Goal: Task Accomplishment & Management: Manage account settings

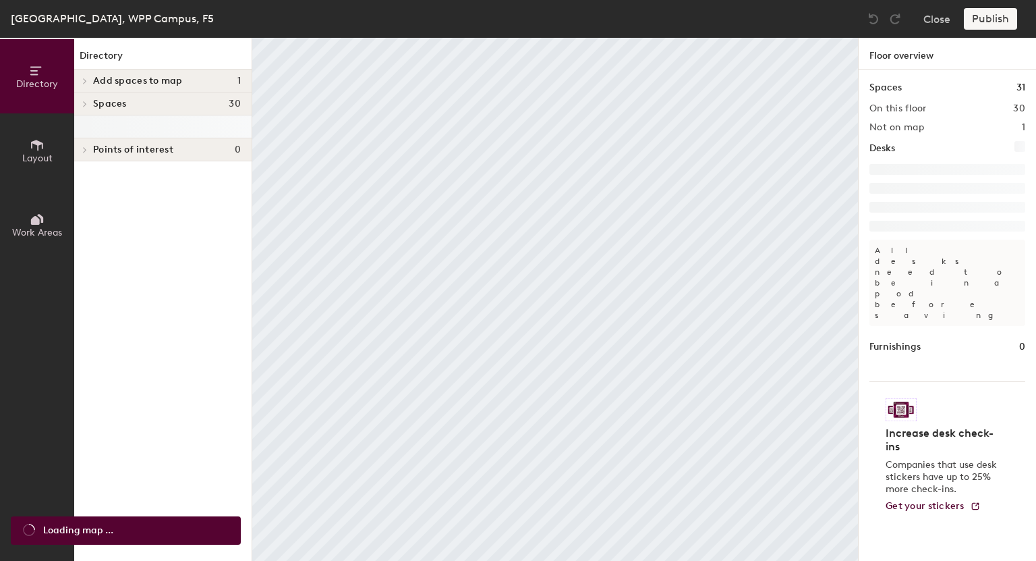
click at [85, 81] on body "Skip navigation Schedule Office People Analytics Visits Deliveries Services Man…" at bounding box center [518, 280] width 1036 height 561
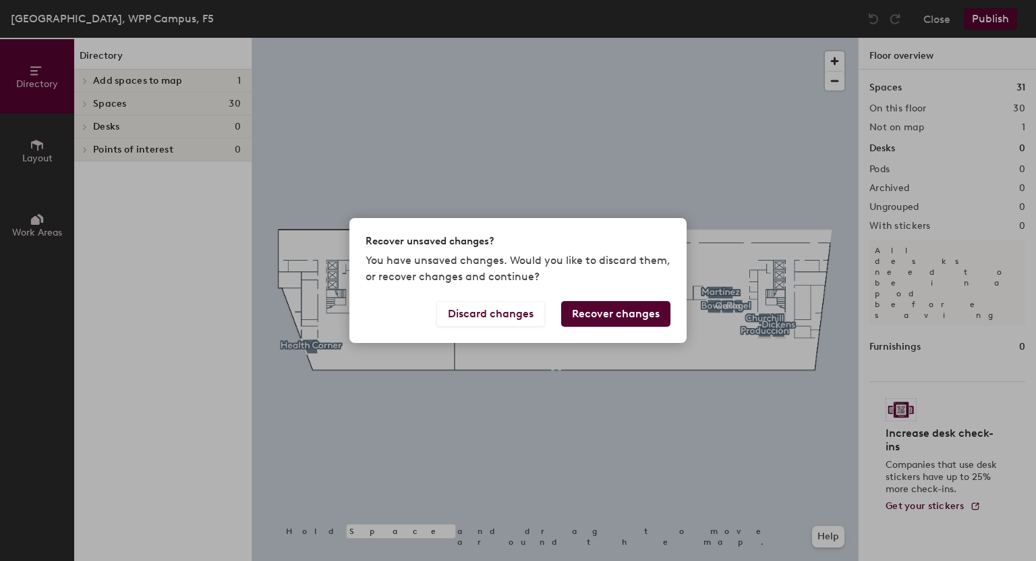
click at [637, 318] on button "Recover changes" at bounding box center [615, 314] width 109 height 26
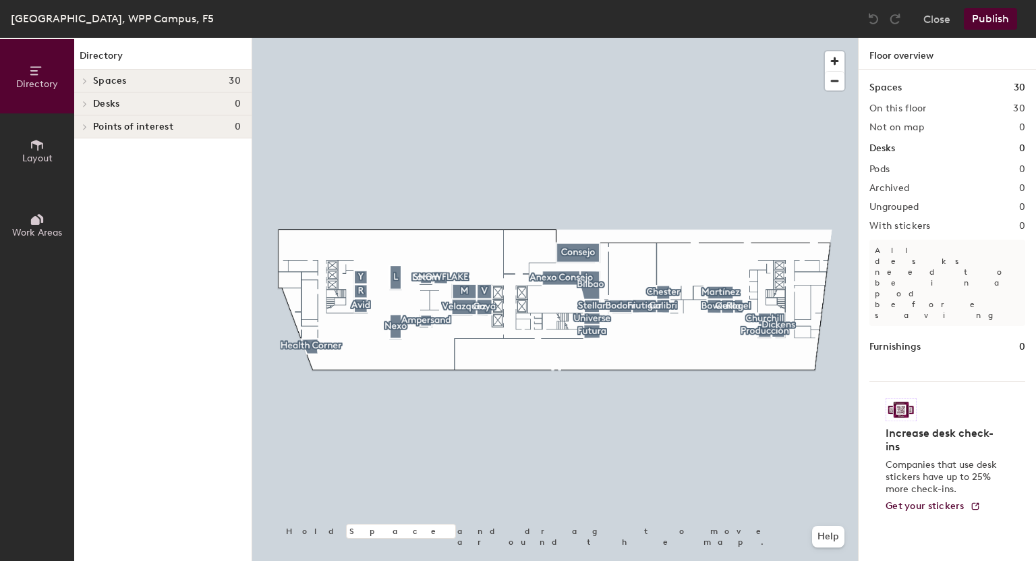
click at [84, 82] on icon at bounding box center [84, 81] width 5 height 7
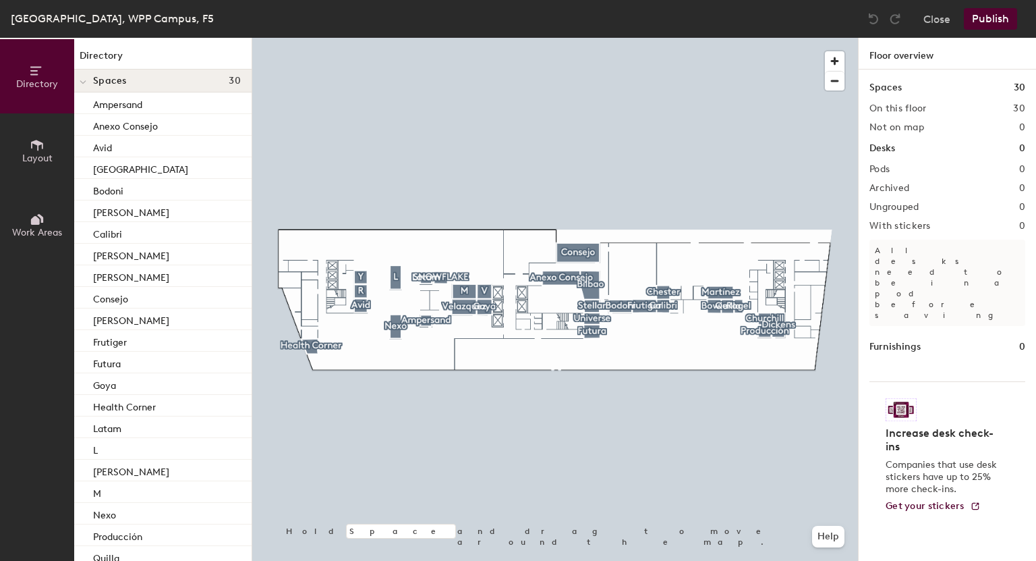
click at [84, 82] on icon at bounding box center [82, 82] width 5 height 3
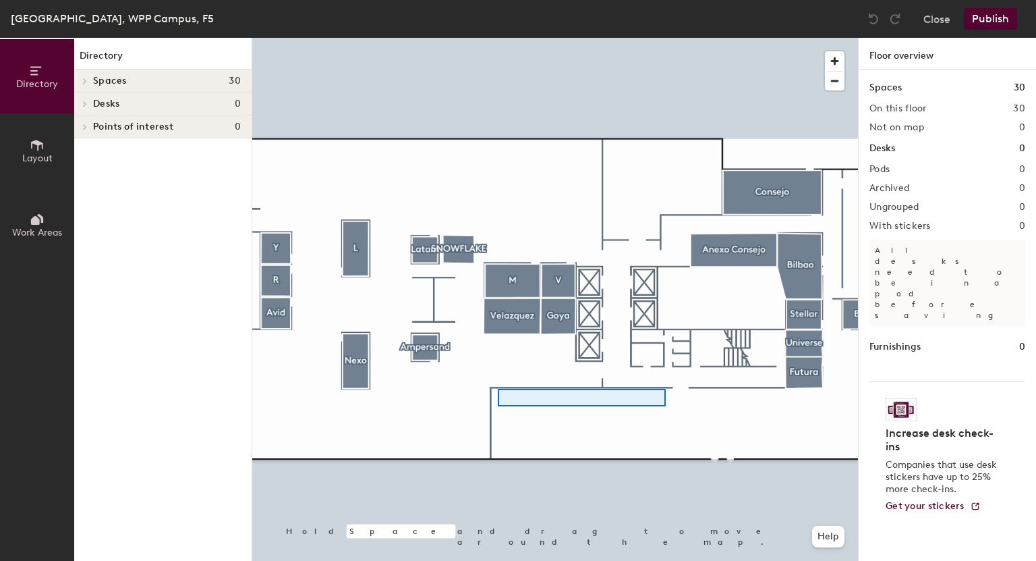
click at [459, 38] on div at bounding box center [555, 38] width 606 height 0
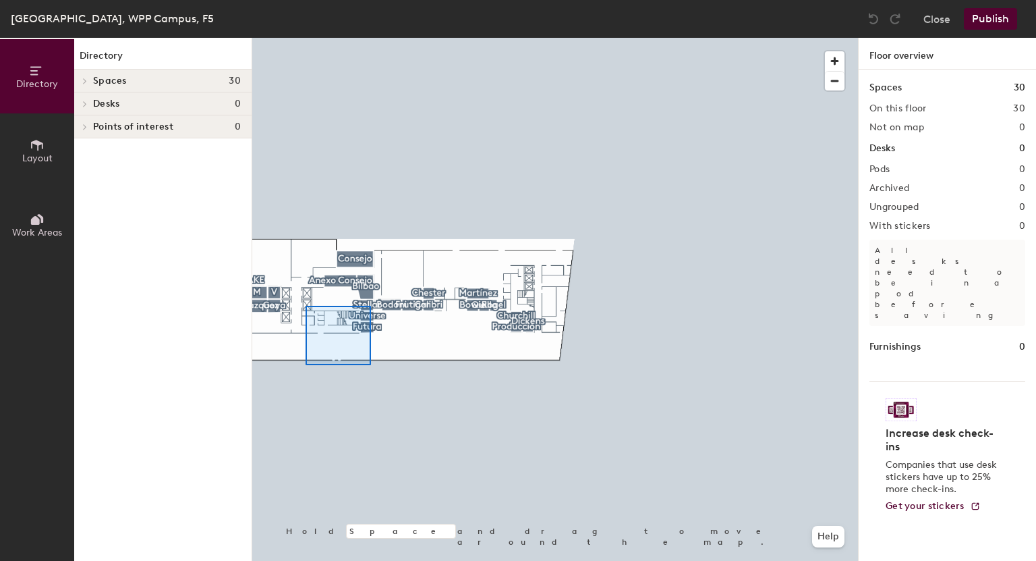
click at [366, 38] on div at bounding box center [555, 38] width 606 height 0
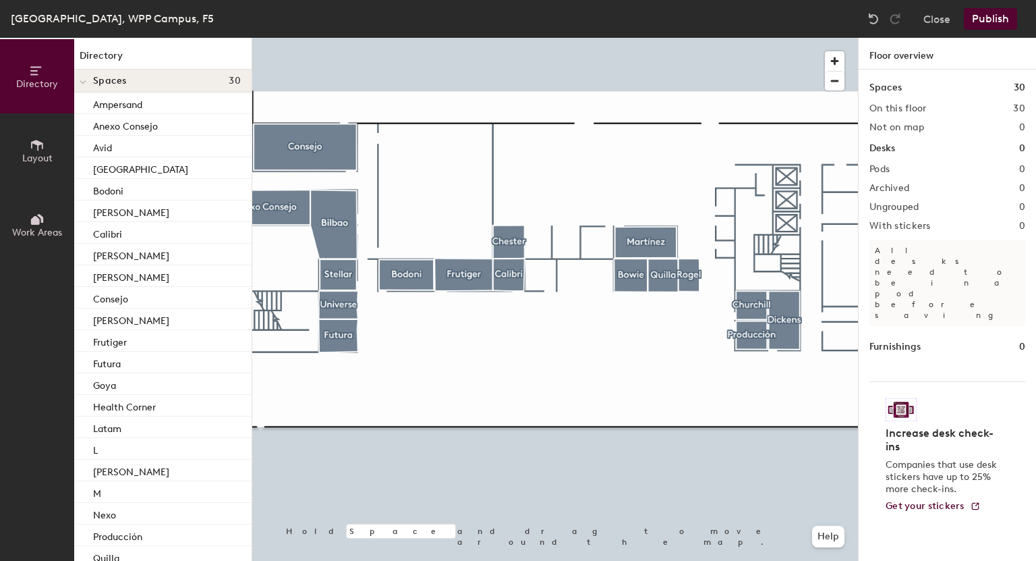
click at [569, 38] on div at bounding box center [555, 38] width 606 height 0
